Goal: Information Seeking & Learning: Learn about a topic

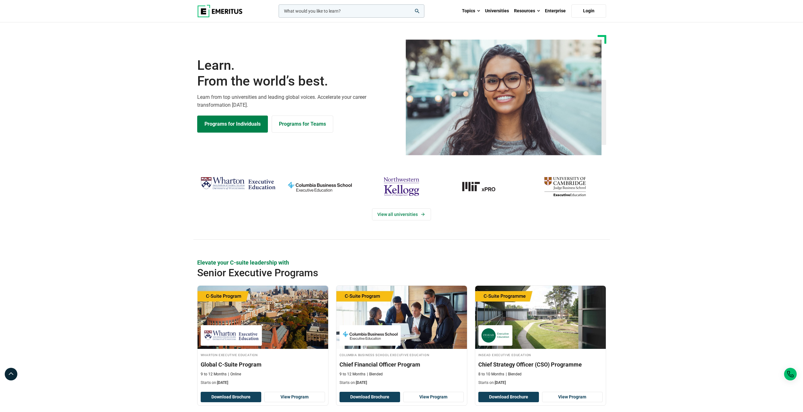
click at [114, 125] on section "Learn. From the world’s best. Learn from top universities and leading global vo…" at bounding box center [401, 95] width 803 height 120
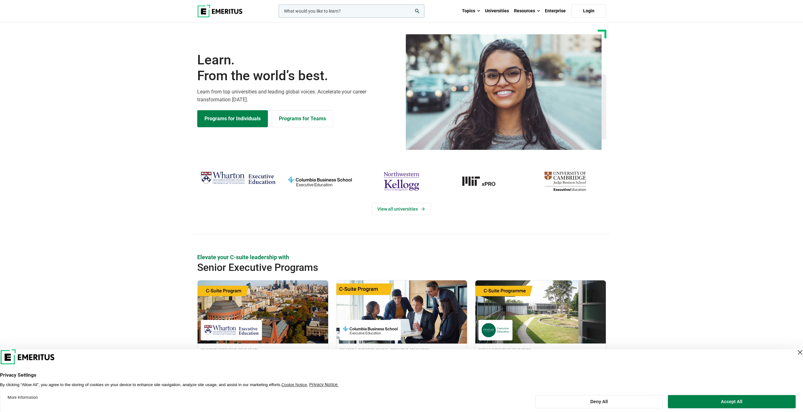
scroll to position [126, 0]
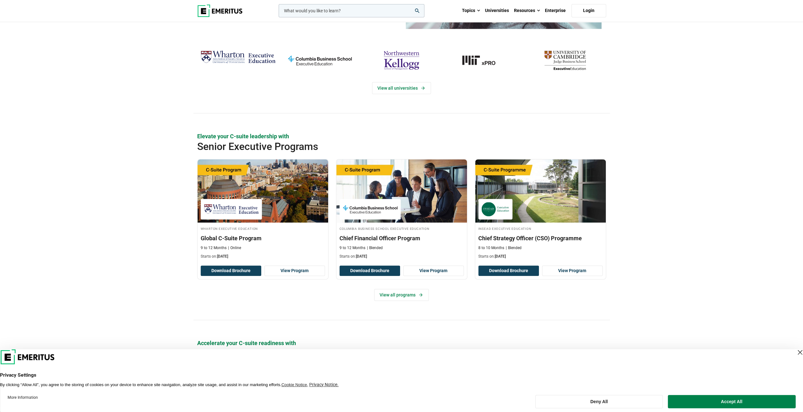
click at [676, 90] on div "View all universities" at bounding box center [401, 80] width 803 height 65
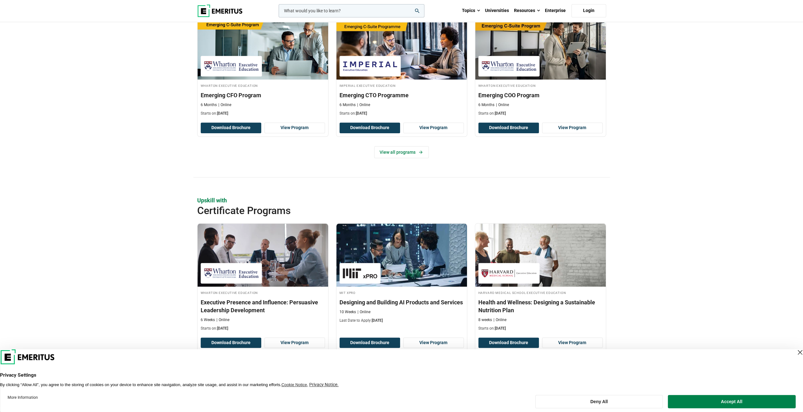
scroll to position [568, 0]
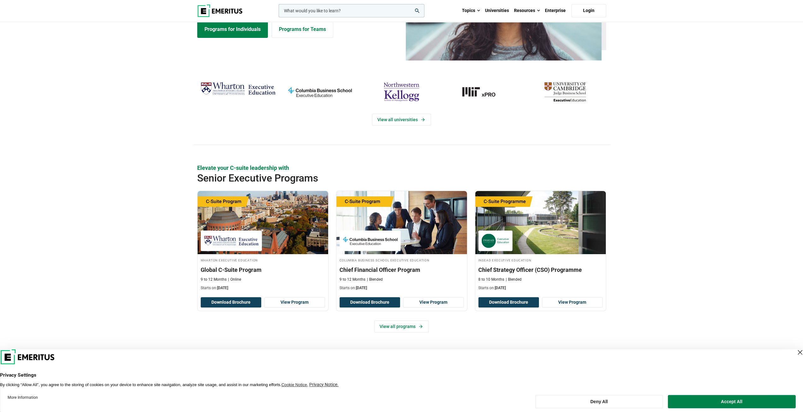
scroll to position [0, 0]
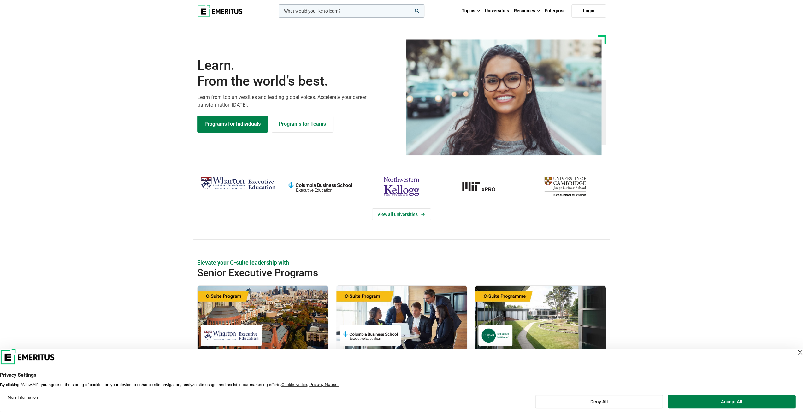
click at [656, 128] on section "Learn. From the world’s best. Learn from top universities and leading global vo…" at bounding box center [401, 95] width 803 height 120
click at [84, 79] on section "Learn. From the world’s best. Learn from top universities and leading global vo…" at bounding box center [401, 95] width 803 height 120
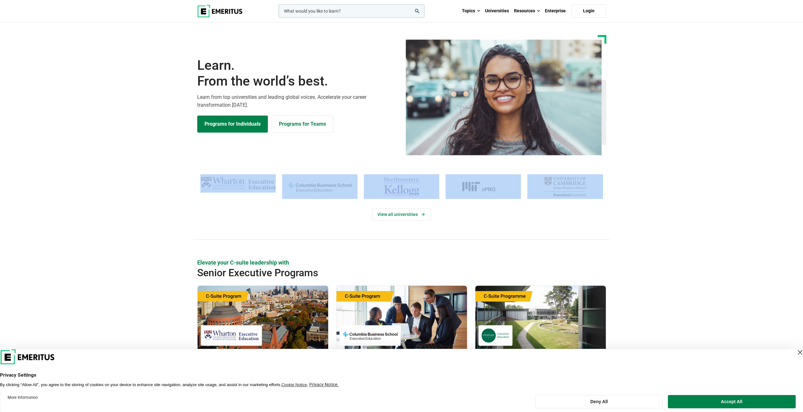
drag, startPoint x: 631, startPoint y: 26, endPoint x: 594, endPoint y: 203, distance: 181.2
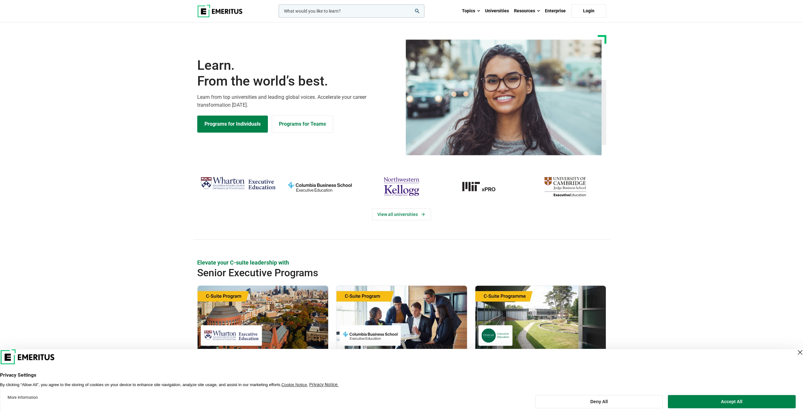
click at [660, 176] on div "View all universities" at bounding box center [401, 206] width 803 height 65
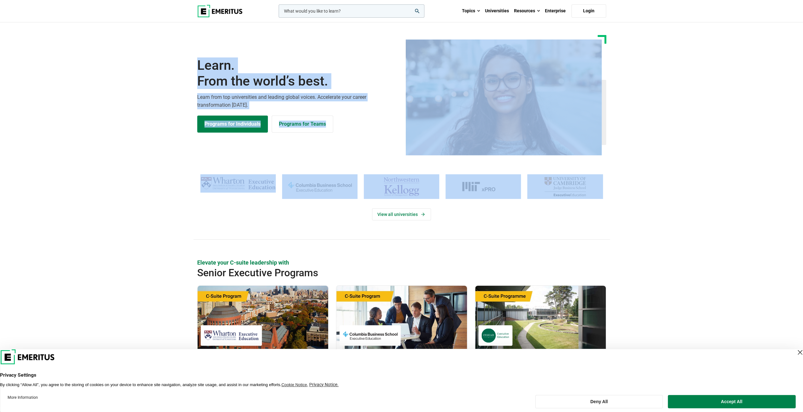
drag, startPoint x: 167, startPoint y: 33, endPoint x: 607, endPoint y: 203, distance: 471.6
click at [659, 160] on div "Learn. From the world’s best. Learn from top universities and leading global vo…" at bounding box center [401, 101] width 803 height 133
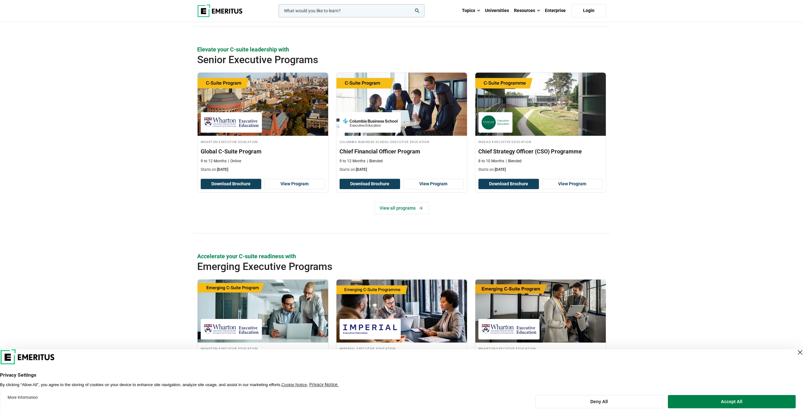
scroll to position [316, 0]
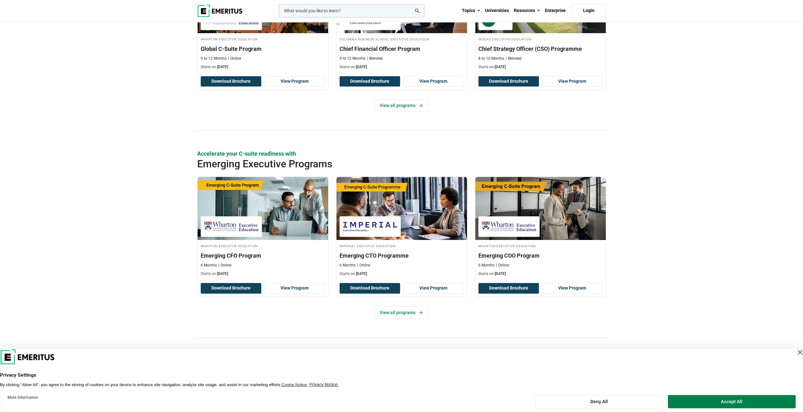
click at [117, 129] on div "Elevate your C-suite leadership with Senior Executive Programs Wharton Executiv…" at bounding box center [401, 37] width 803 height 188
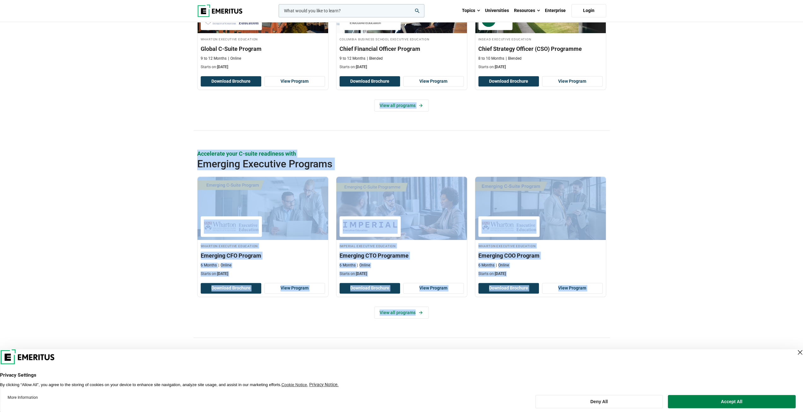
drag, startPoint x: 91, startPoint y: 129, endPoint x: 673, endPoint y: 338, distance: 618.8
click at [666, 131] on div "Accelerate your C-suite readiness with Emerging Executive Programs Wharton Exec…" at bounding box center [401, 37] width 803 height 188
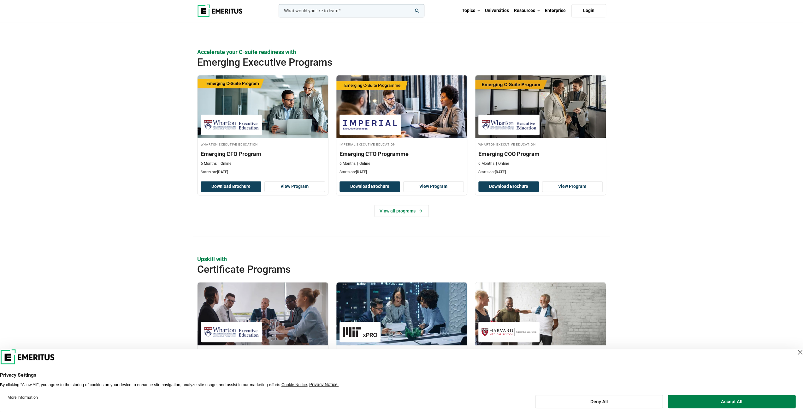
scroll to position [568, 0]
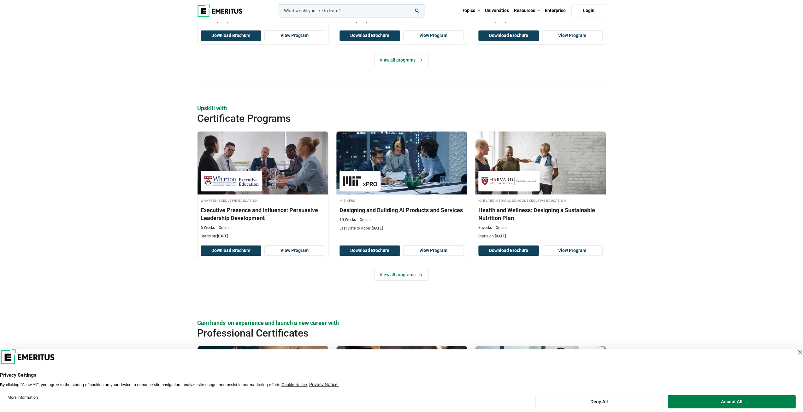
drag, startPoint x: 626, startPoint y: 98, endPoint x: 605, endPoint y: 277, distance: 179.9
drag, startPoint x: 585, startPoint y: 94, endPoint x: 603, endPoint y: 277, distance: 184.0
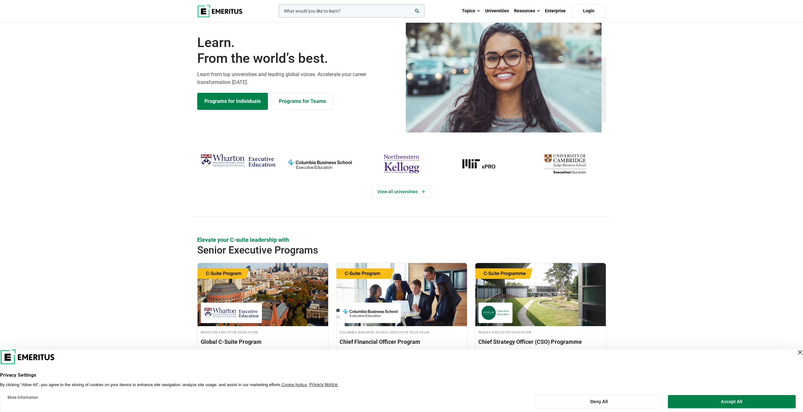
scroll to position [0, 0]
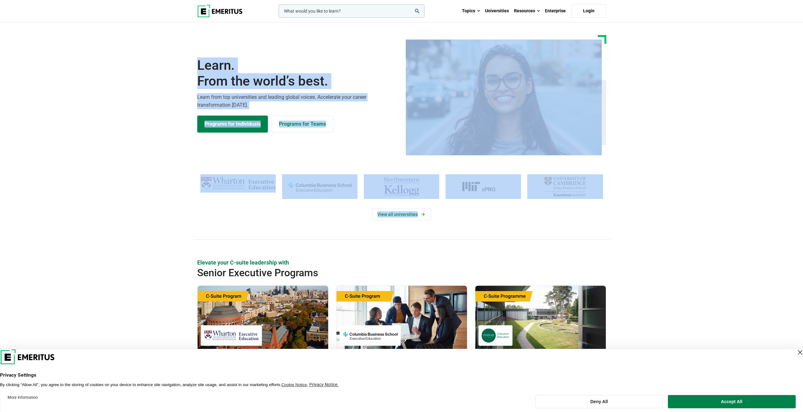
drag, startPoint x: 210, startPoint y: 59, endPoint x: 653, endPoint y: 221, distance: 472.0
click at [671, 184] on div "View all universities" at bounding box center [401, 206] width 803 height 65
drag, startPoint x: 133, startPoint y: 27, endPoint x: 486, endPoint y: 233, distance: 409.7
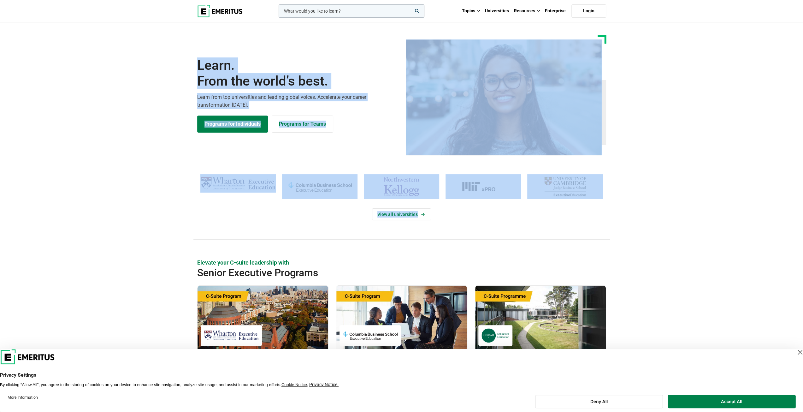
click at [684, 94] on section "Learn. From the world’s best. Learn from top universities and leading global vo…" at bounding box center [401, 95] width 803 height 120
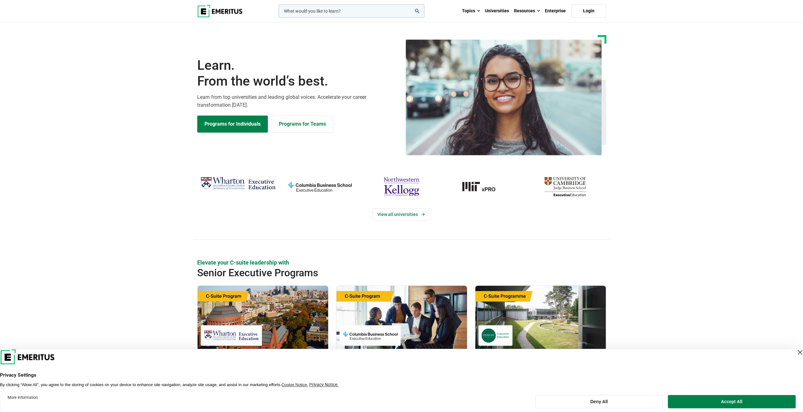
click at [690, 101] on section "Learn. From the world’s best. Learn from top universities and leading global vo…" at bounding box center [401, 95] width 803 height 120
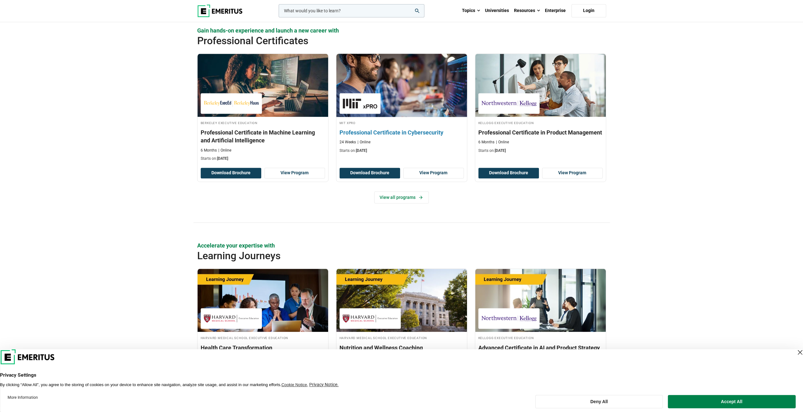
scroll to position [821, 0]
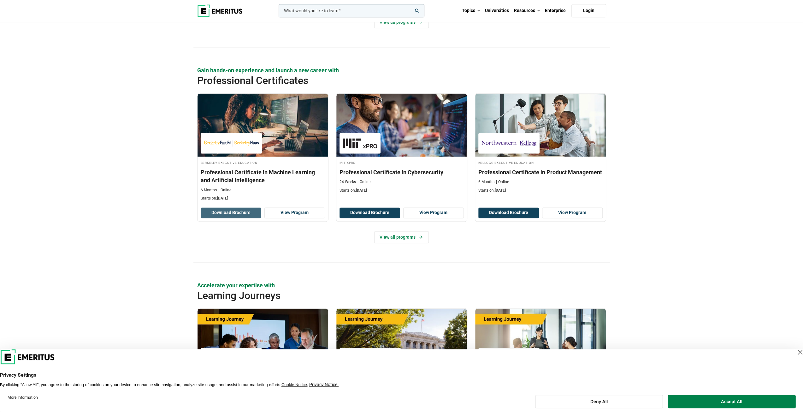
click at [245, 207] on button "Download Brochure" at bounding box center [231, 212] width 61 height 11
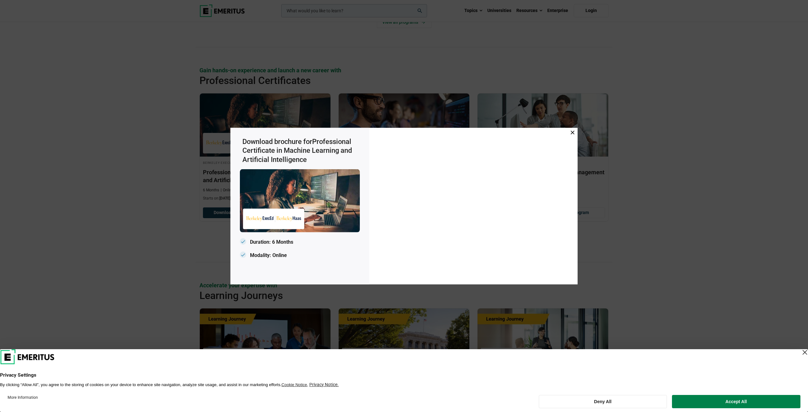
drag, startPoint x: 238, startPoint y: 141, endPoint x: 325, endPoint y: 264, distance: 150.3
click at [325, 264] on div "Download brochure for Professional Certificate in Machine Learning and Artifici…" at bounding box center [299, 206] width 139 height 157
click at [240, 144] on div "Download brochure for Professional Certificate in Machine Learning and Artifici…" at bounding box center [299, 206] width 139 height 157
drag, startPoint x: 241, startPoint y: 140, endPoint x: 297, endPoint y: 257, distance: 129.3
click at [297, 257] on div "Download brochure for Professional Certificate in Machine Learning and Artifici…" at bounding box center [299, 206] width 139 height 157
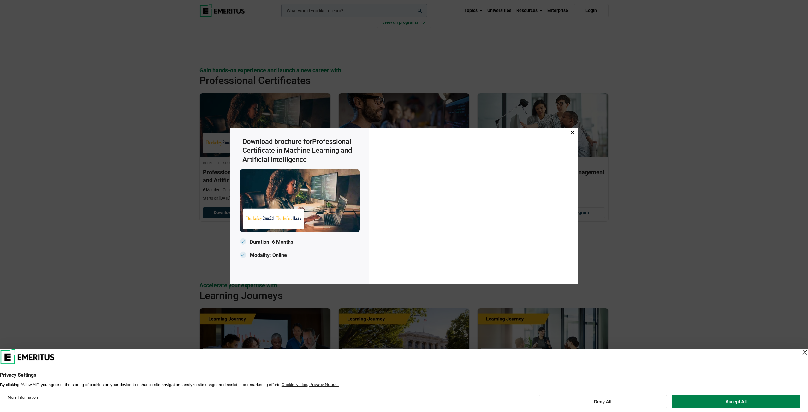
click at [367, 152] on div "Download brochure for Professional Certificate in Machine Learning and Artifici…" at bounding box center [299, 206] width 139 height 157
click at [572, 130] on span at bounding box center [573, 132] width 4 height 7
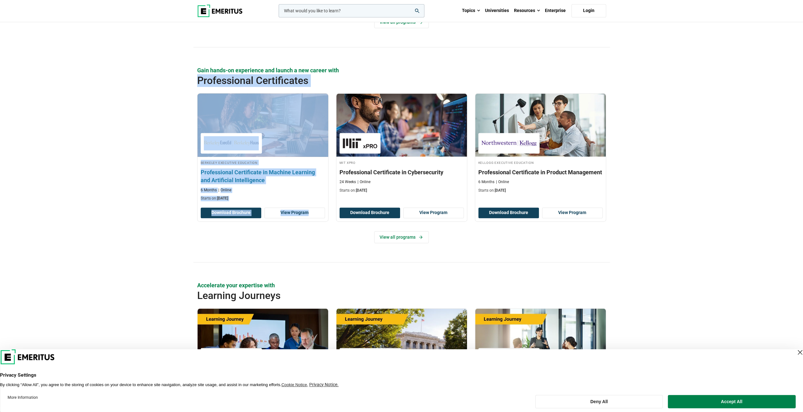
drag, startPoint x: 164, startPoint y: 72, endPoint x: 326, endPoint y: 218, distance: 217.3
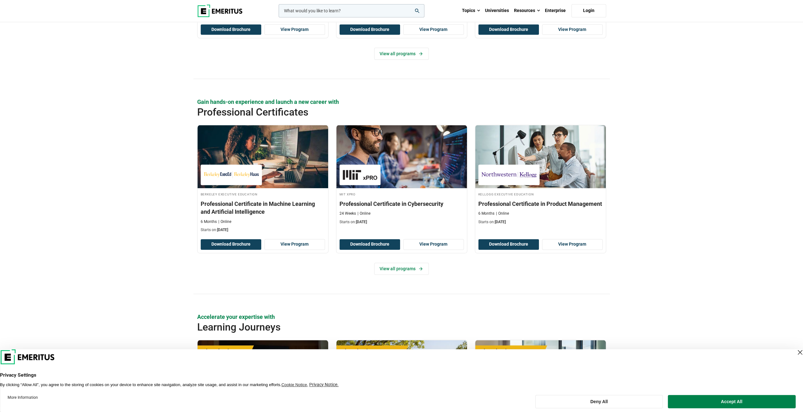
scroll to position [758, 0]
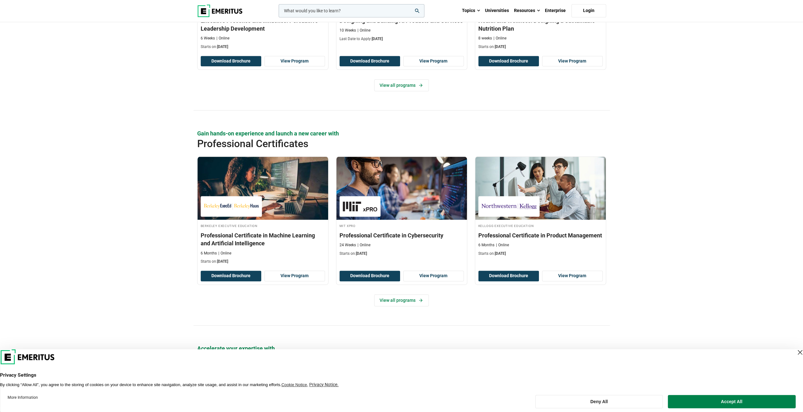
click at [128, 122] on div "Upskill with Certificate Programs Wharton Executive Education Executive Presenc…" at bounding box center [401, 22] width 803 height 215
click at [596, 404] on button "Deny All" at bounding box center [599, 401] width 127 height 13
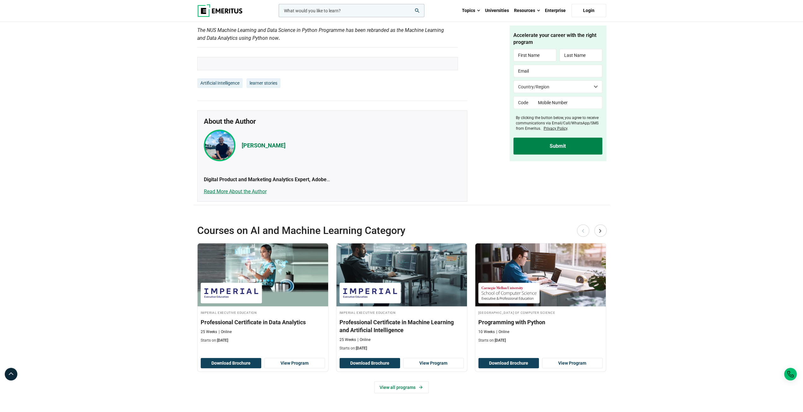
scroll to position [1578, 0]
